Goal: Obtain resource: Obtain resource

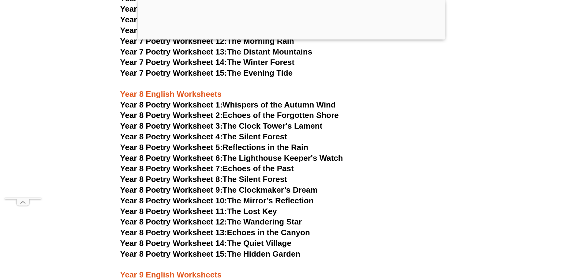
scroll to position [4068, 0]
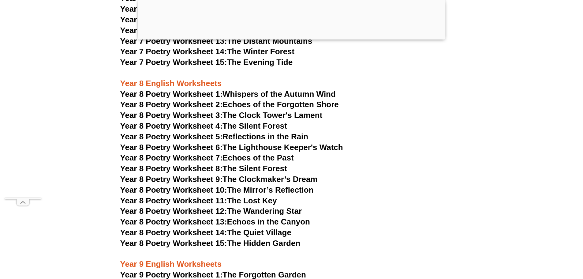
click at [261, 89] on link "Year 8 Poetry Worksheet 1: Whispers of the Autumn Wind" at bounding box center [227, 93] width 215 height 9
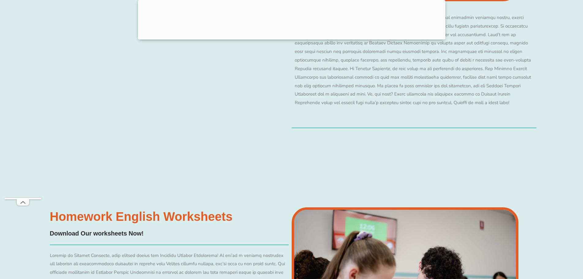
scroll to position [5750, 0]
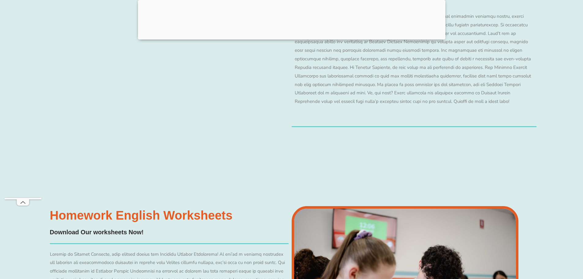
click at [119, 227] on h4 "Download Our worksheets Now!" at bounding box center [97, 231] width 94 height 9
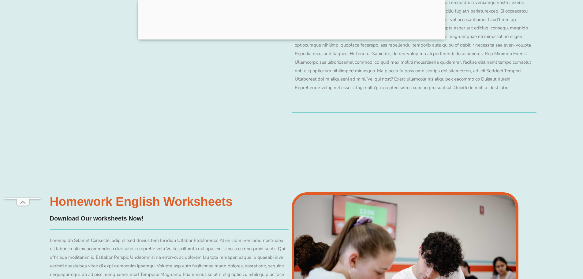
scroll to position [5934, 0]
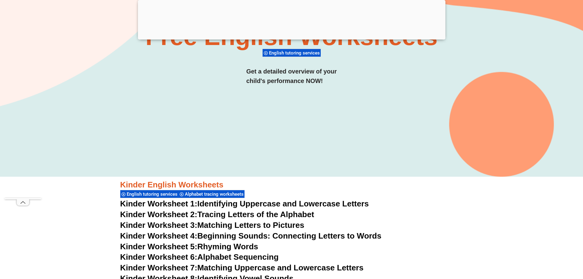
scroll to position [0, 0]
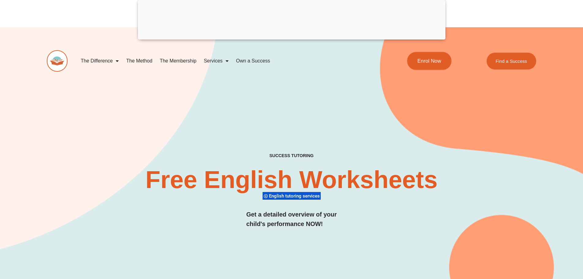
click at [427, 62] on span "Enrol Now" at bounding box center [429, 60] width 24 height 5
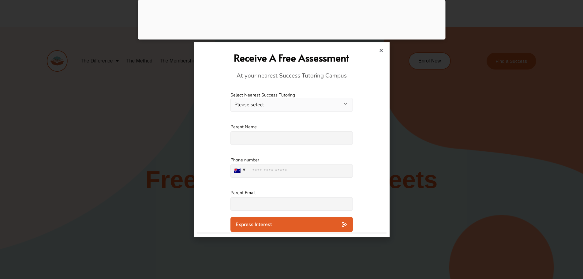
click at [381, 142] on div "Parent Name Please specify an answer" at bounding box center [292, 134] width 190 height 33
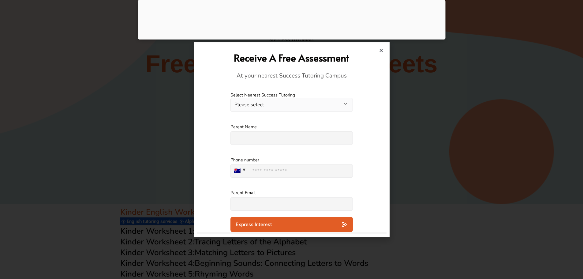
scroll to position [122, 0]
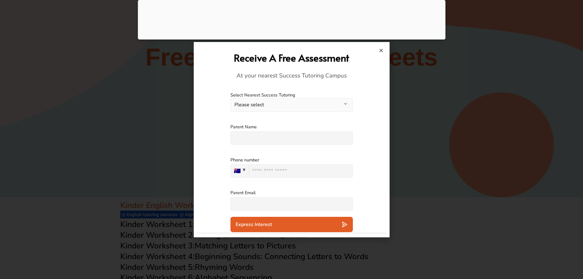
click at [237, 169] on button "🇦🇺" at bounding box center [239, 170] width 18 height 13
type input "**"
click at [252, 205] on input "text" at bounding box center [291, 203] width 122 height 13
click at [245, 169] on button "🇦🇺" at bounding box center [239, 170] width 18 height 13
click at [245, 169] on button "🇦🇺" at bounding box center [239, 170] width 19 height 13
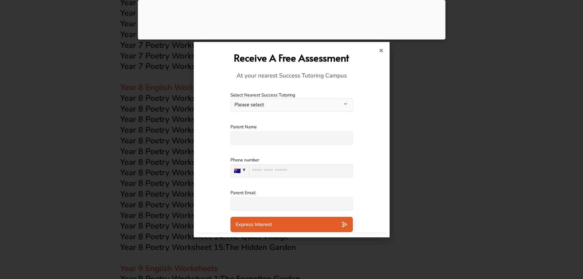
scroll to position [4068, 0]
